Goal: Navigation & Orientation: Find specific page/section

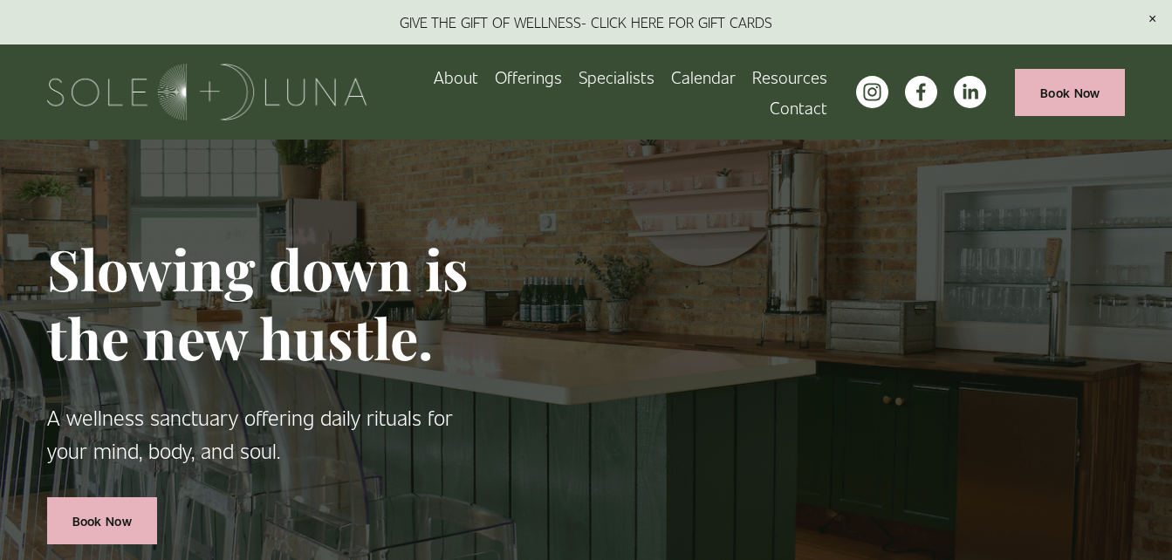
click at [617, 74] on link "Specialists" at bounding box center [617, 77] width 76 height 31
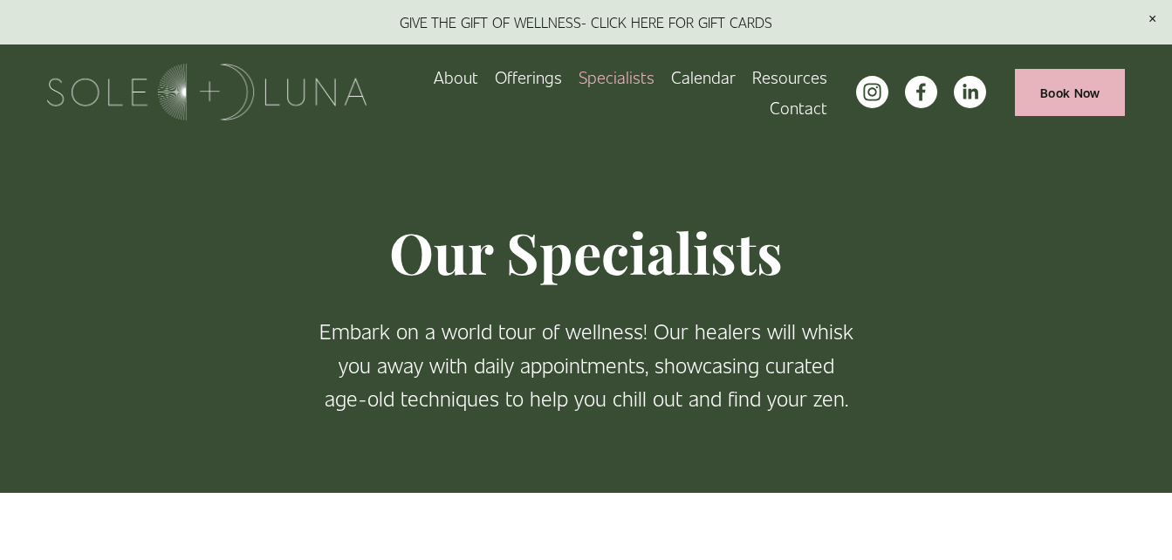
click at [0, 0] on span "Wellness Experiences" at bounding box center [0, 0] width 0 height 0
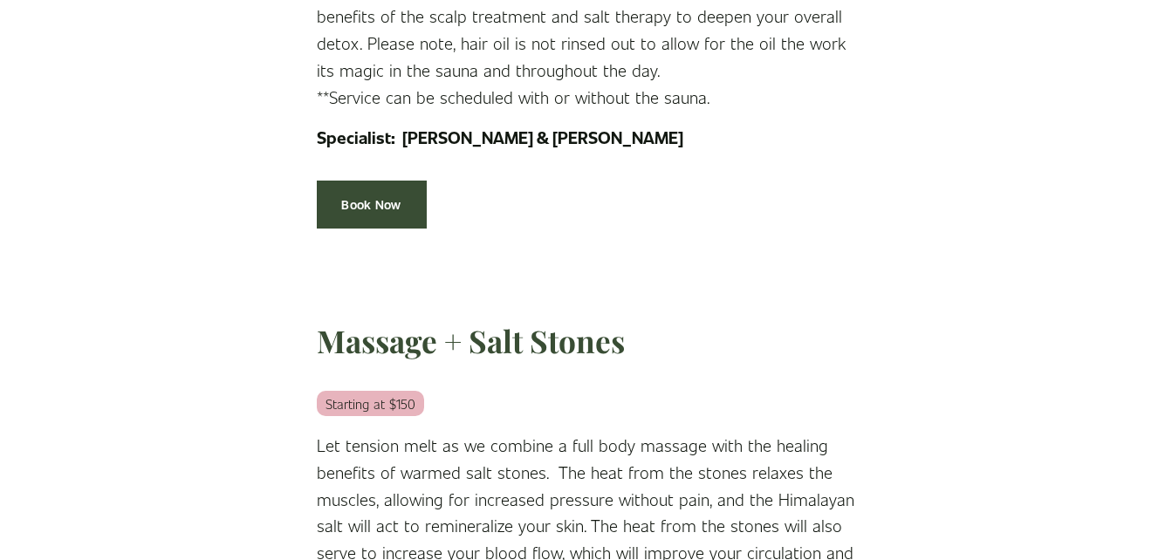
scroll to position [6550, 0]
